Goal: Find contact information: Find contact information

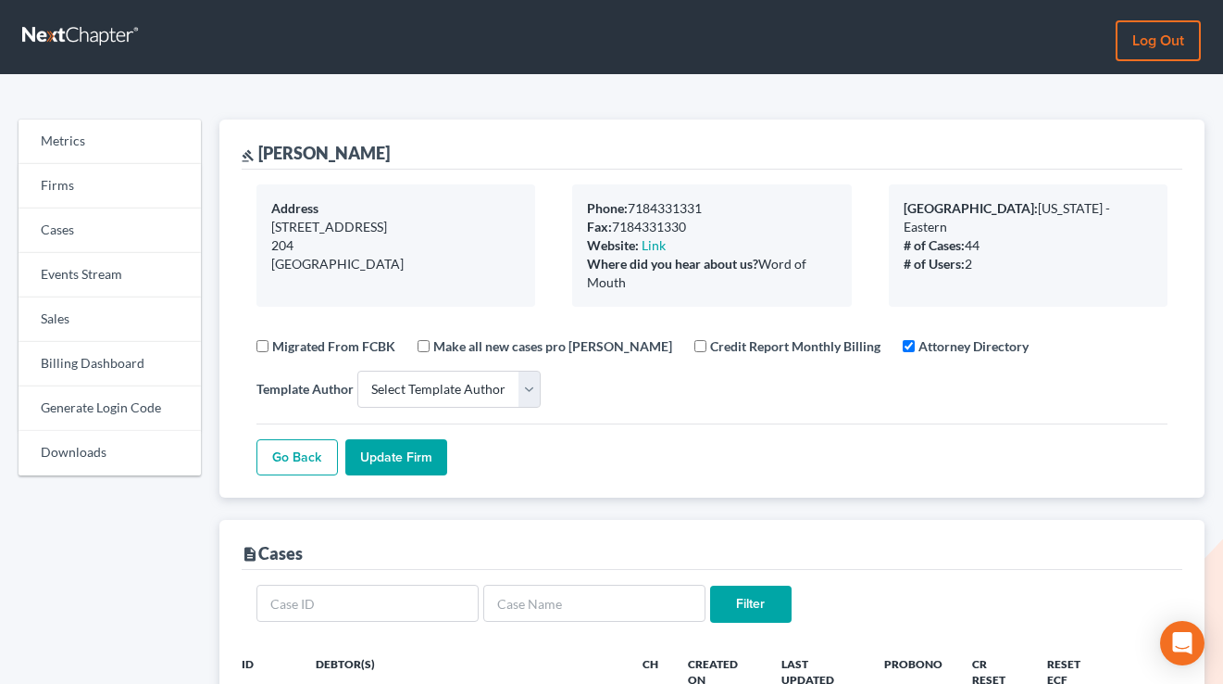
select select
click at [69, 316] on link "Sales" at bounding box center [110, 319] width 182 height 44
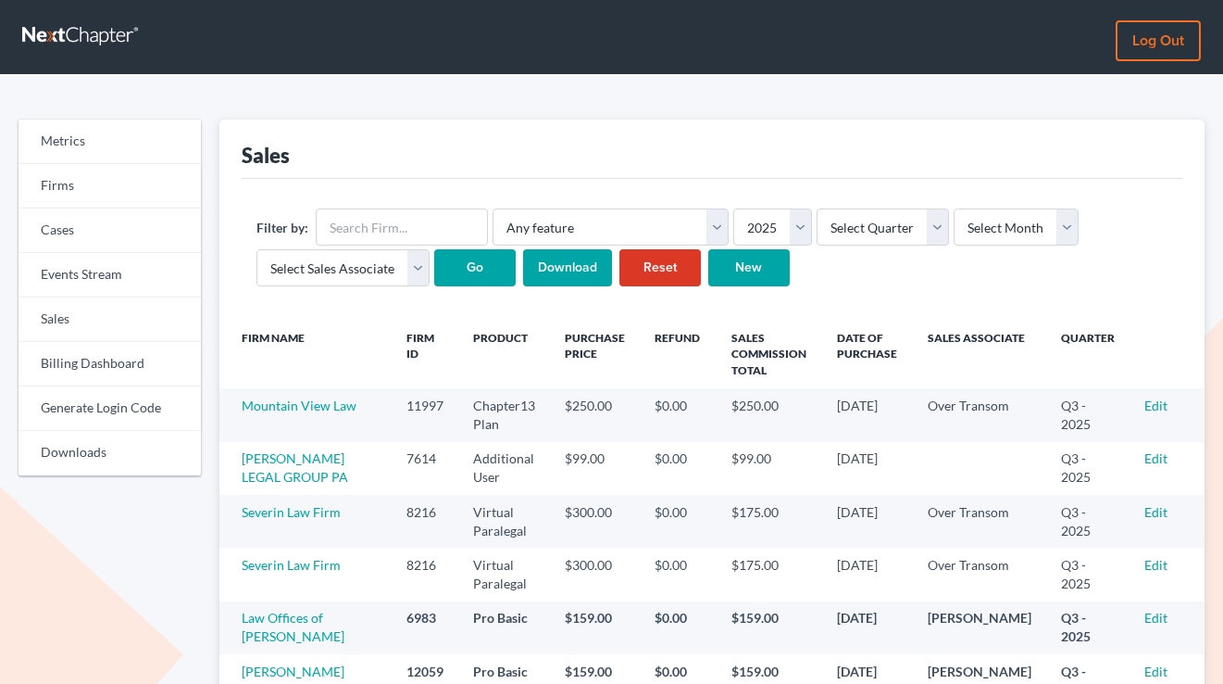
scroll to position [127, 0]
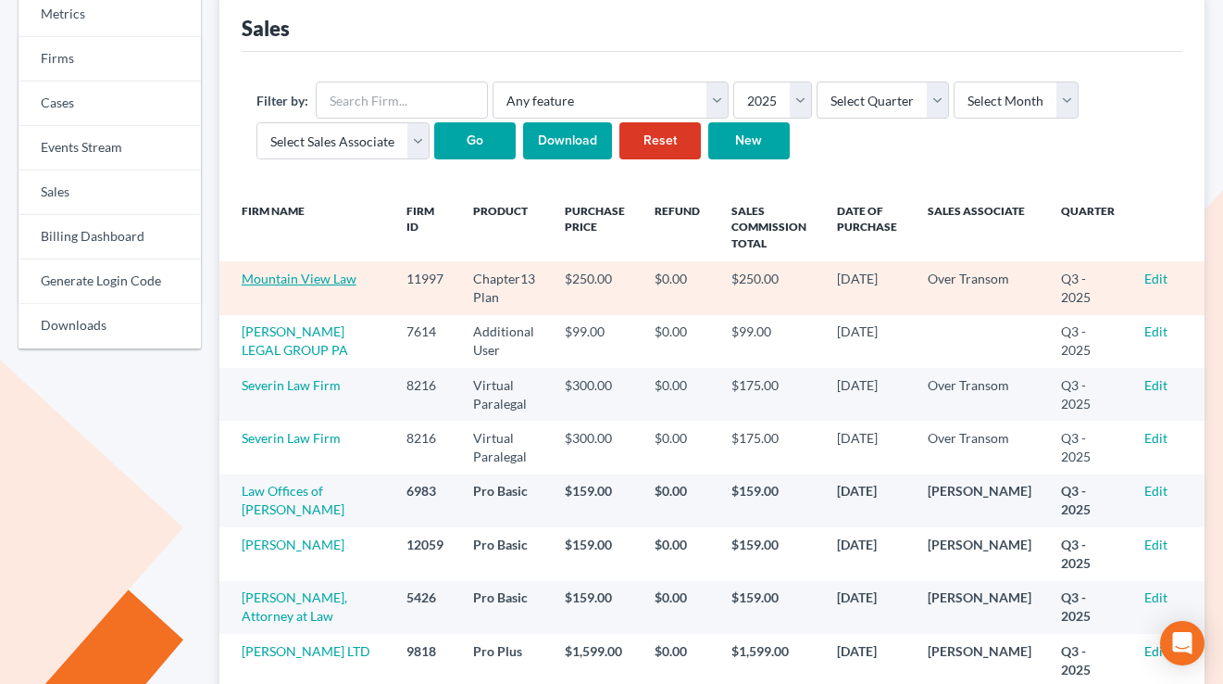
click at [320, 284] on link "Mountain View Law" at bounding box center [299, 278] width 115 height 16
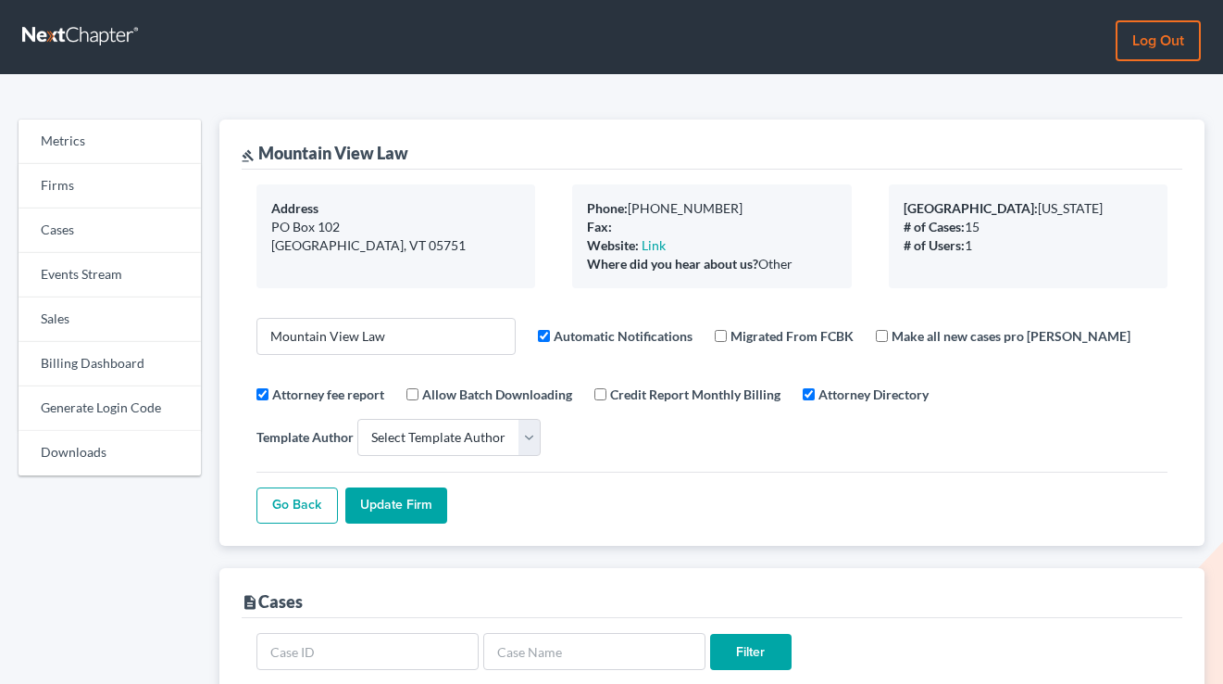
select select
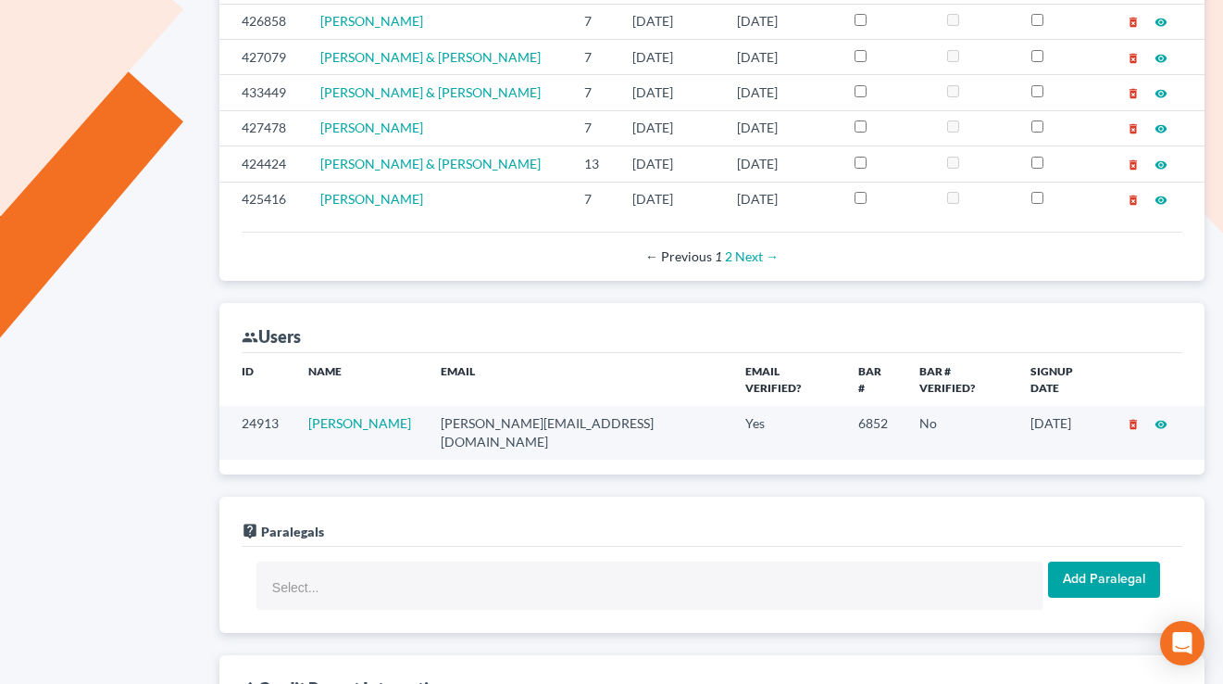
scroll to position [1107, 0]
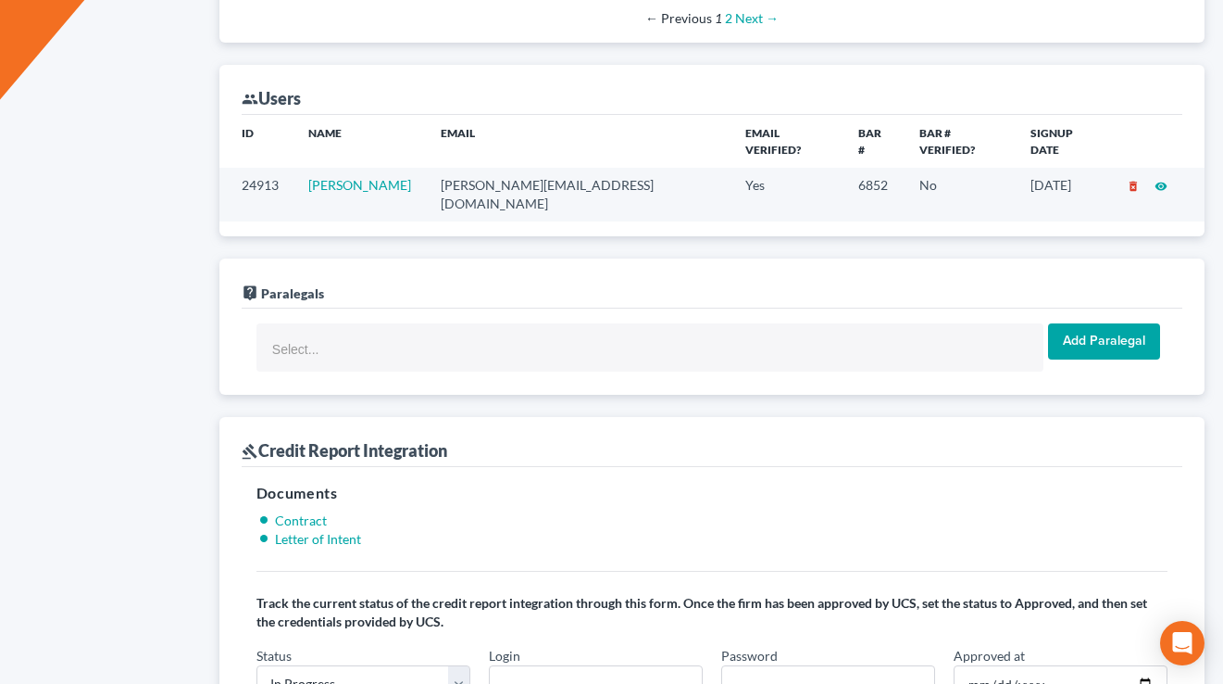
click at [546, 171] on td "kevin@mountainviewlawvt.com" at bounding box center [578, 194] width 305 height 53
copy td "kevin@mountainviewlawvt.com"
